Goal: Check status: Check status

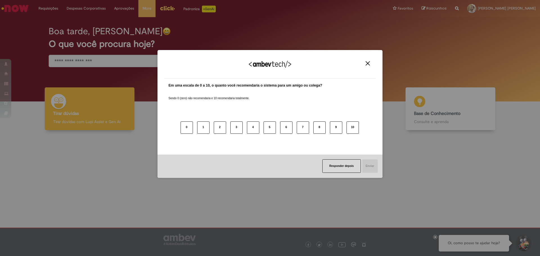
click at [368, 62] on img "Close" at bounding box center [368, 63] width 4 height 4
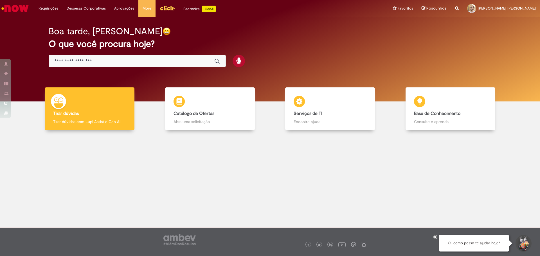
click at [303, 65] on div "Boa tarde, Gabriel O que você procura hoje?" at bounding box center [270, 47] width 463 height 48
click at [61, 23] on link "Exibir Todas as Solicitações" at bounding box center [66, 23] width 62 height 6
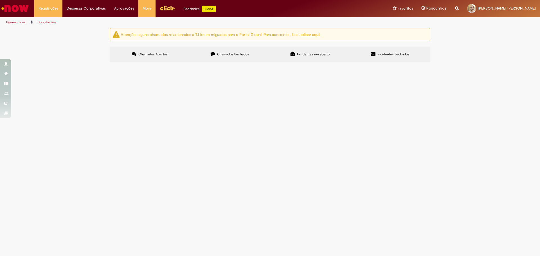
click at [220, 56] on span "Chamados Fechados" at bounding box center [233, 54] width 32 height 5
click at [0, 0] on span "Inclusão de Produtos para Funcionários" at bounding box center [0, 0] width 0 height 0
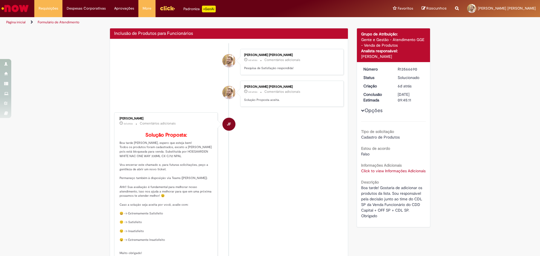
click at [368, 174] on link "Click to view Informações Adicionais" at bounding box center [393, 171] width 64 height 5
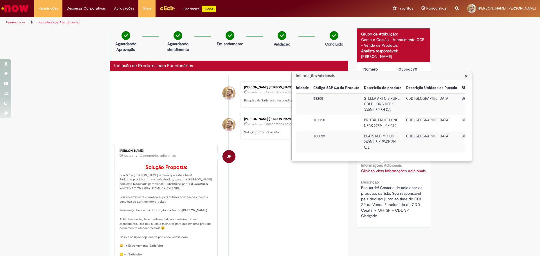
scroll to position [0, 84]
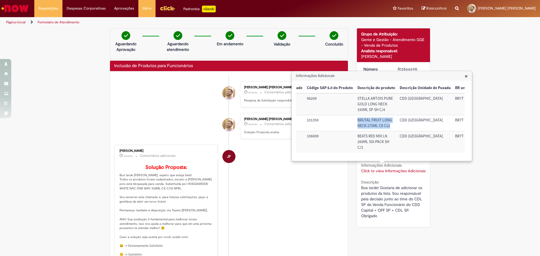
drag, startPoint x: 390, startPoint y: 127, endPoint x: 355, endPoint y: 119, distance: 36.3
click at [355, 119] on tr "COM CD CAPITAL 0534 101350 BRUTAL FRUIT LONG NECK 275ML CX C12 CDD SÃO PAULO BR…" at bounding box center [353, 123] width 283 height 16
copy tr "BRUTAL FRUIT LONG NECK 275ML CX C12"
drag, startPoint x: 379, startPoint y: 148, endPoint x: 357, endPoint y: 138, distance: 24.8
click at [357, 138] on td "BEATS RED MIX LN 269ML SIX-PACK SH C/2" at bounding box center [376, 141] width 42 height 21
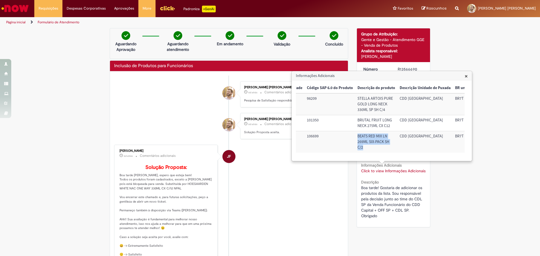
copy td "BEATS RED MIX LN 269ML SIX-PACK SH C/2"
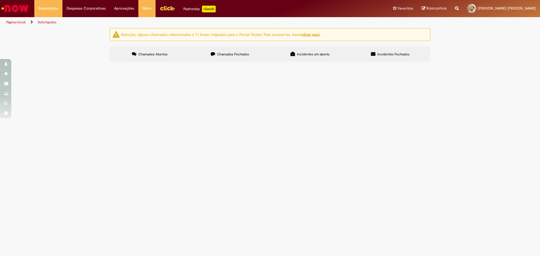
click at [233, 60] on label "Chamados Fechados" at bounding box center [230, 54] width 80 height 15
click at [0, 0] on span "Inclusão de Produtos para Funcionários" at bounding box center [0, 0] width 0 height 0
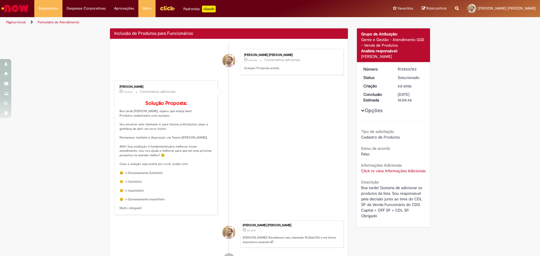
click at [126, 120] on p "Solução Proposta: Boa tarde Gabriel, espero que esteja bem! Produtos cadastrado…" at bounding box center [167, 156] width 94 height 110
click at [369, 173] on link "Click to view Informações Adicionais" at bounding box center [393, 171] width 64 height 5
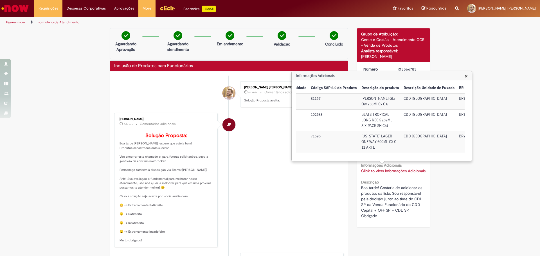
scroll to position [0, 87]
drag, startPoint x: 390, startPoint y: 105, endPoint x: 353, endPoint y: 98, distance: 38.5
click at [353, 98] on td "Dante Robino Malbec Gfa Ow 750Ml Cx C 6" at bounding box center [373, 101] width 42 height 16
copy td "Dante Robino Malbec Gfa Ow 750Ml Cx C 6"
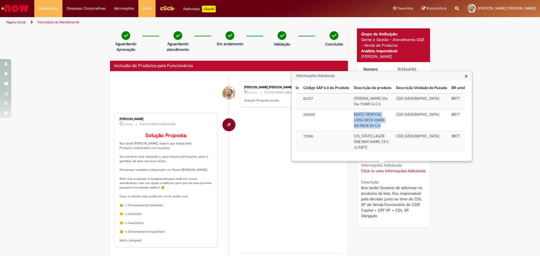
drag, startPoint x: 384, startPoint y: 127, endPoint x: 353, endPoint y: 116, distance: 32.6
click at [353, 116] on td "BEATS TROPICAL LONG NECK 269ML SIX-PACK SH C/4" at bounding box center [373, 121] width 42 height 22
copy td "BEATS TROPICAL LONG NECK 269ML SIX-PACK SH C/4"
drag, startPoint x: 381, startPoint y: 149, endPoint x: 354, endPoint y: 136, distance: 30.3
click at [354, 136] on td "COLORADO LAGER ONE WAY 600ML CX C-12 ARTE" at bounding box center [373, 141] width 42 height 21
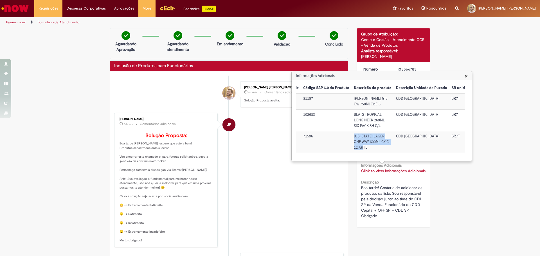
copy td "COLORADO LAGER ONE WAY 600ML CX C-12 ARTE"
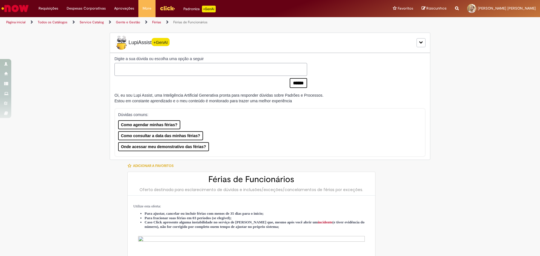
select select "*********"
select select "**********"
select select "*******"
select select "***"
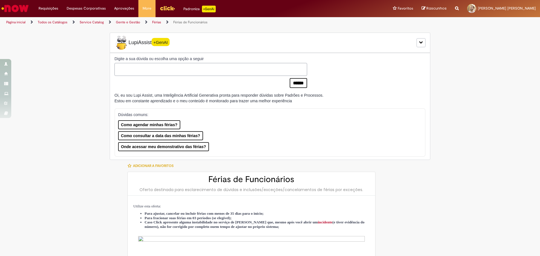
scroll to position [704, 0]
